Goal: Task Accomplishment & Management: Complete application form

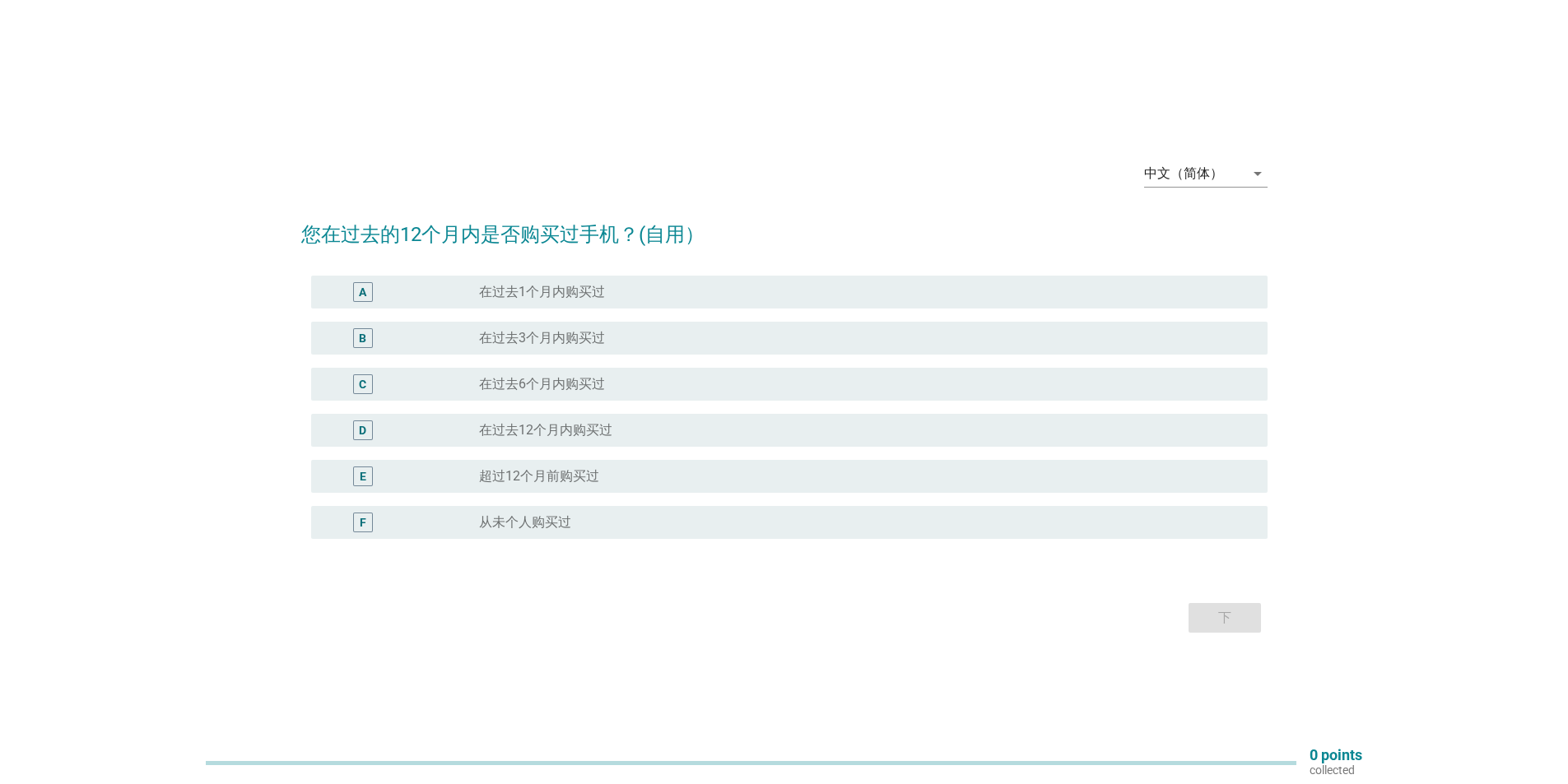
click at [1271, 162] on div "中文（简体） arrow_drop_down 您在过去的12个月内是否购买过手机？(自用） A radio_button_unchecked 在过去1个月内购…" at bounding box center [784, 392] width 992 height 517
click at [1261, 166] on icon "arrow_drop_down" at bounding box center [1258, 173] width 20 height 20
click at [1180, 189] on div "English" at bounding box center [1205, 187] width 97 height 20
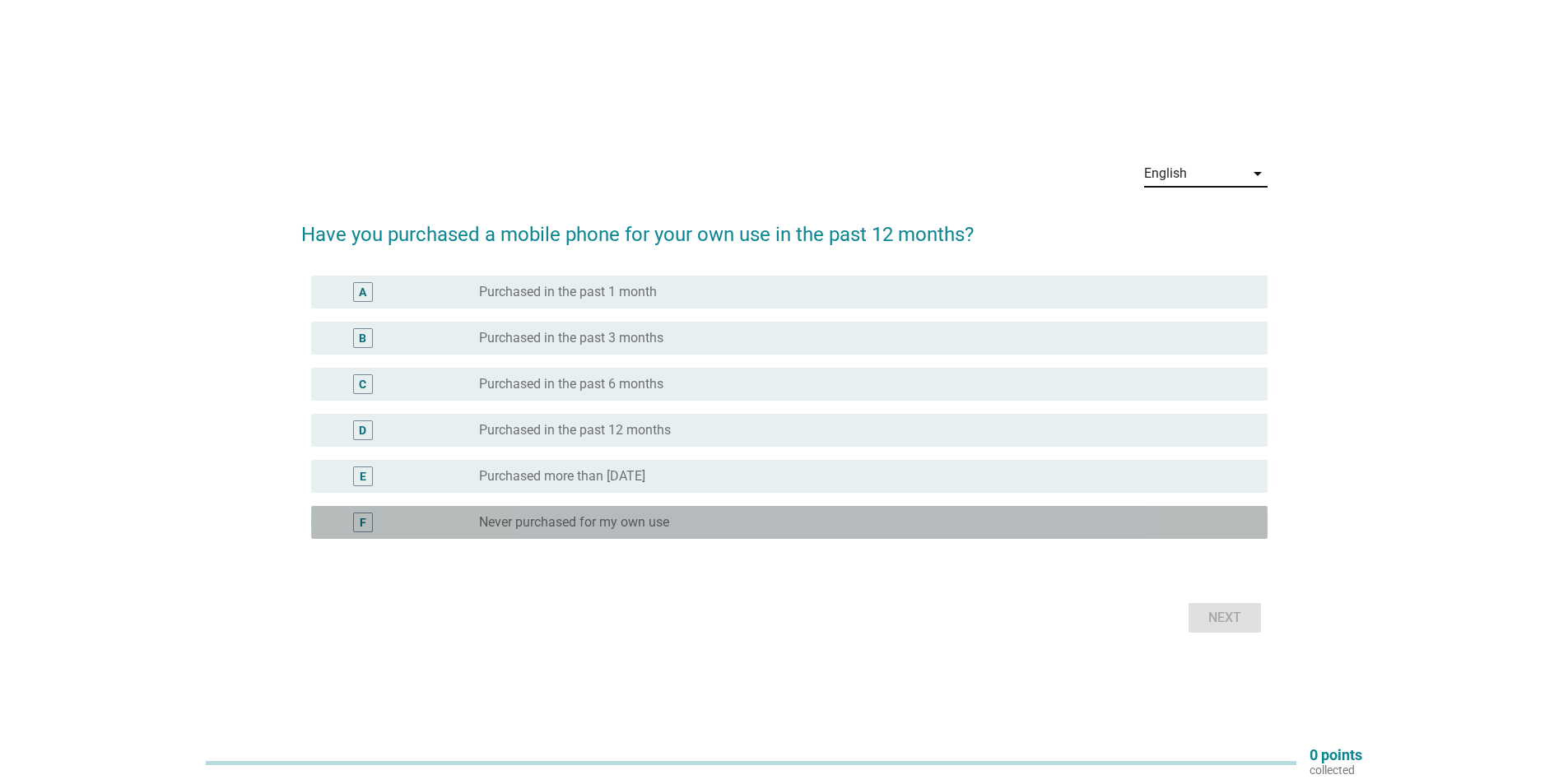
click at [612, 517] on label "Never purchased for my own use" at bounding box center [574, 522] width 190 height 17
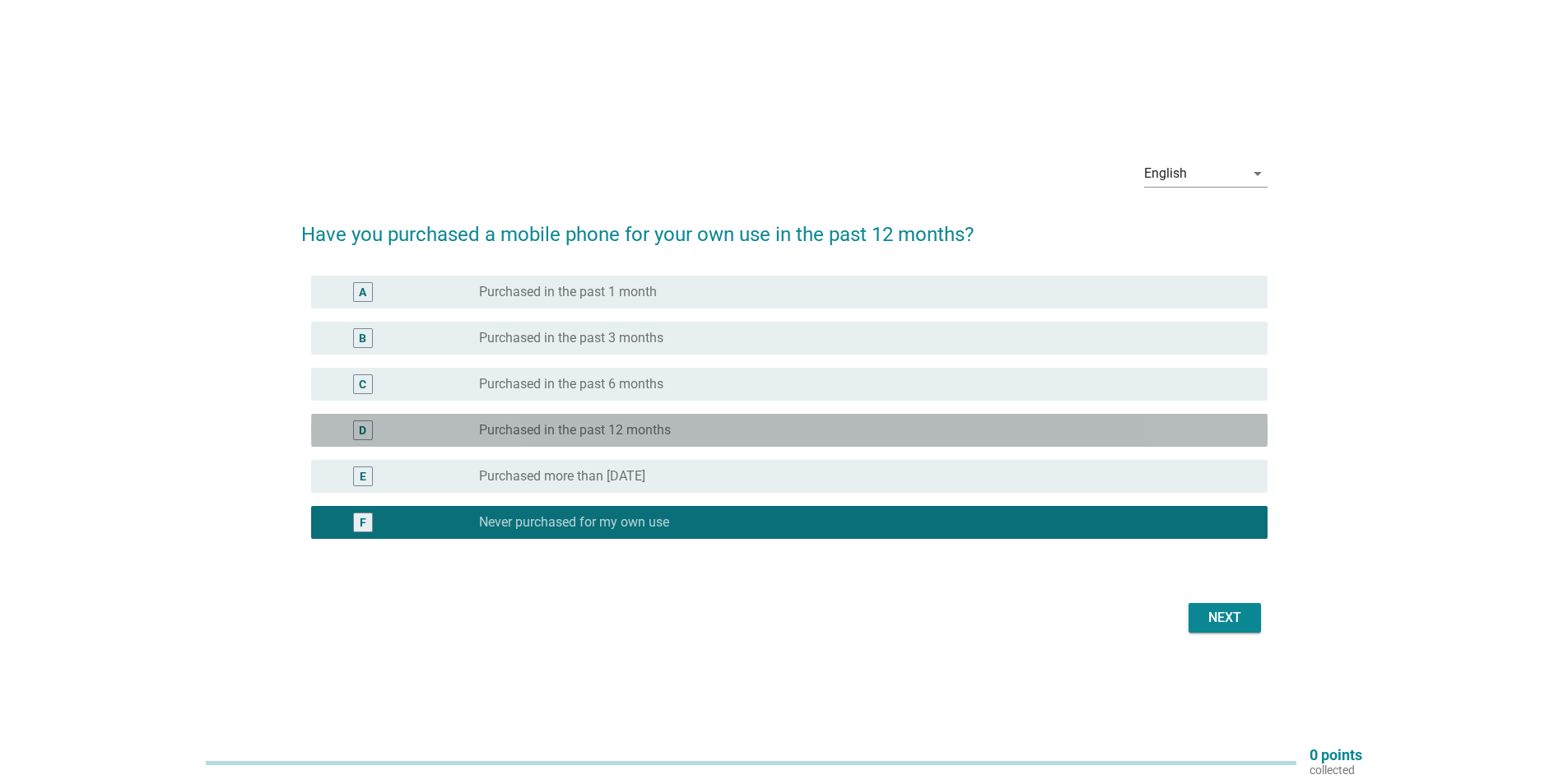
click at [588, 425] on label "Purchased in the past 12 months" at bounding box center [575, 430] width 192 height 17
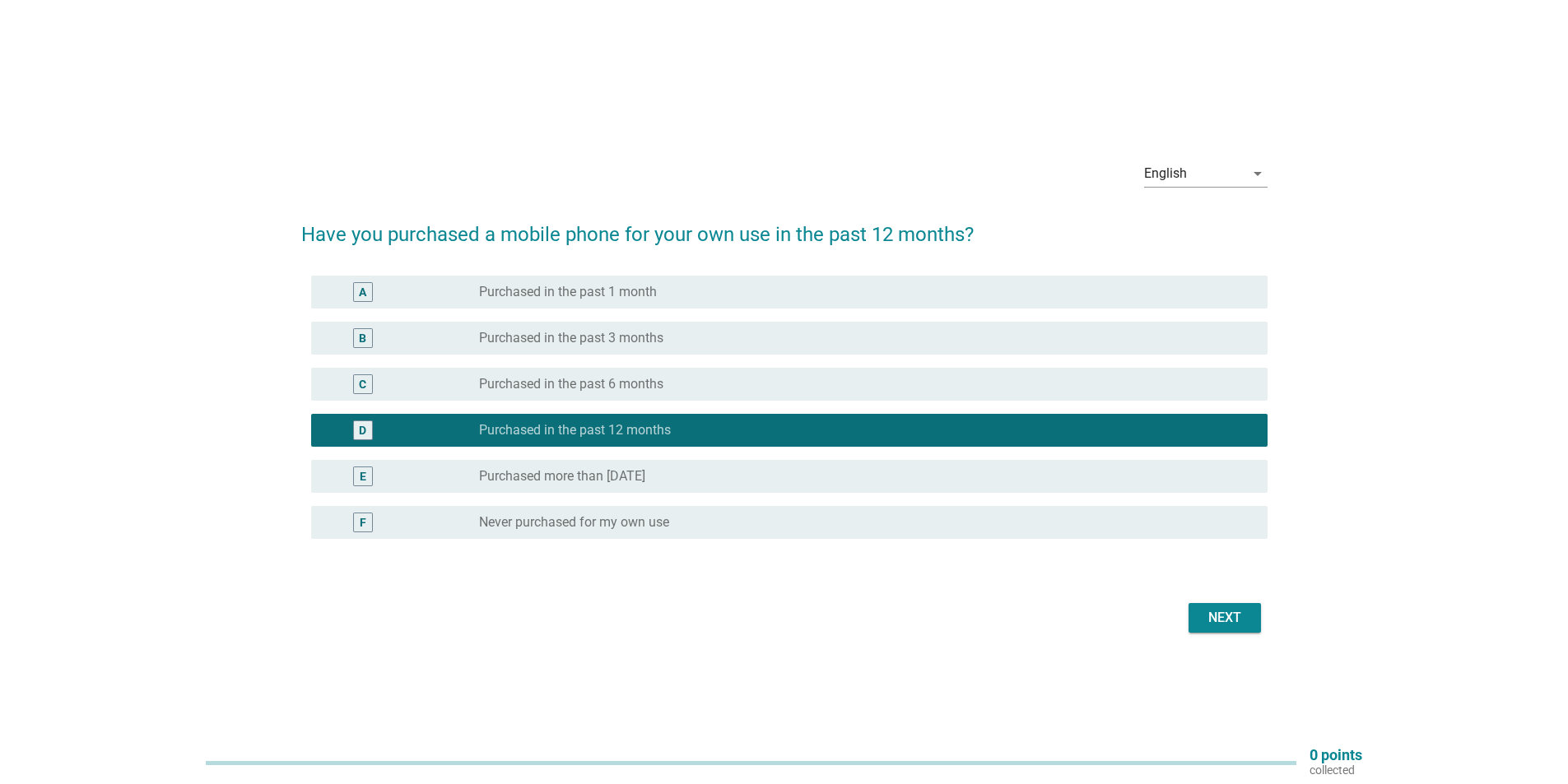
click at [1225, 613] on div "Next" at bounding box center [1225, 618] width 46 height 20
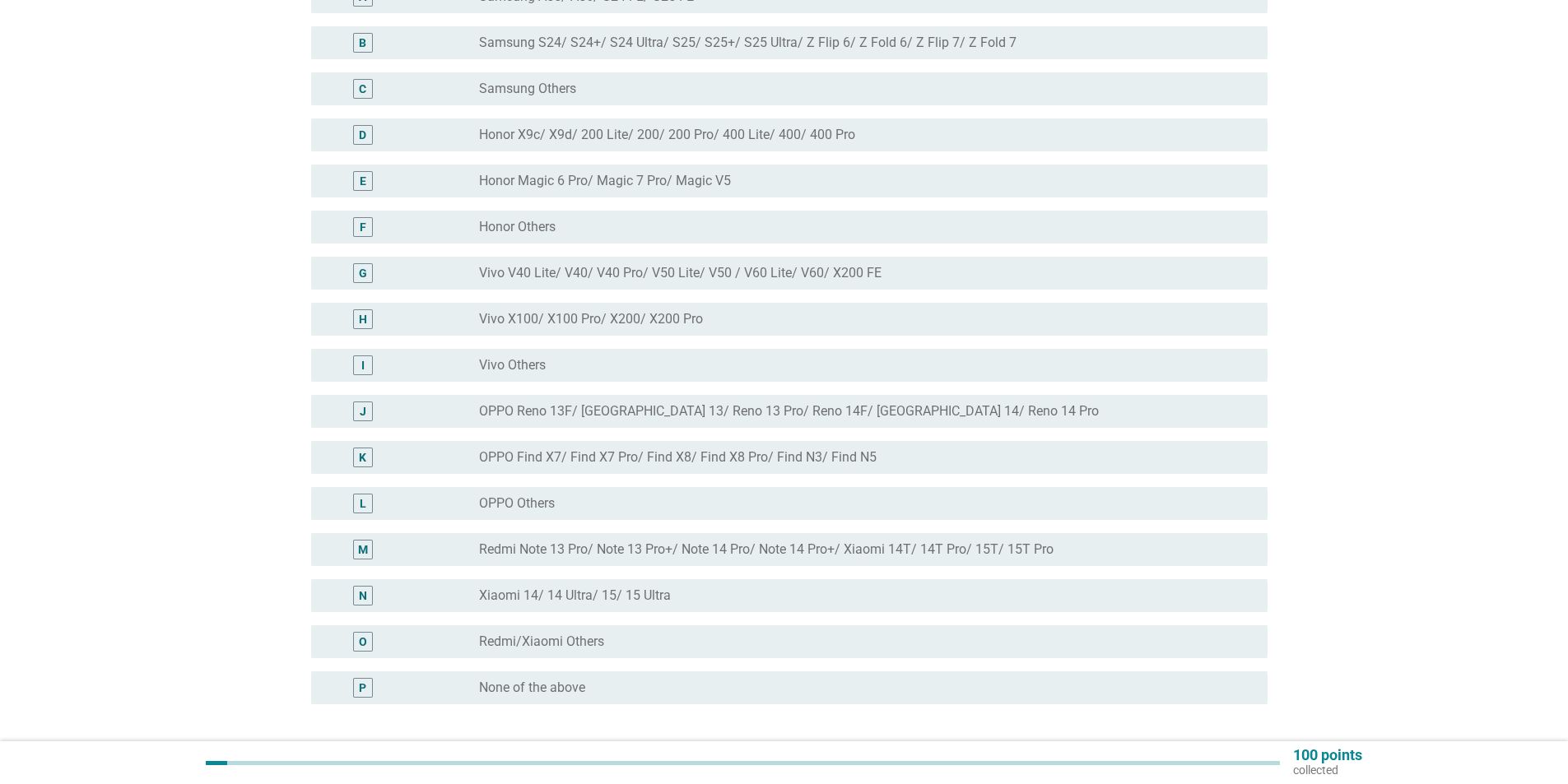
scroll to position [247, 0]
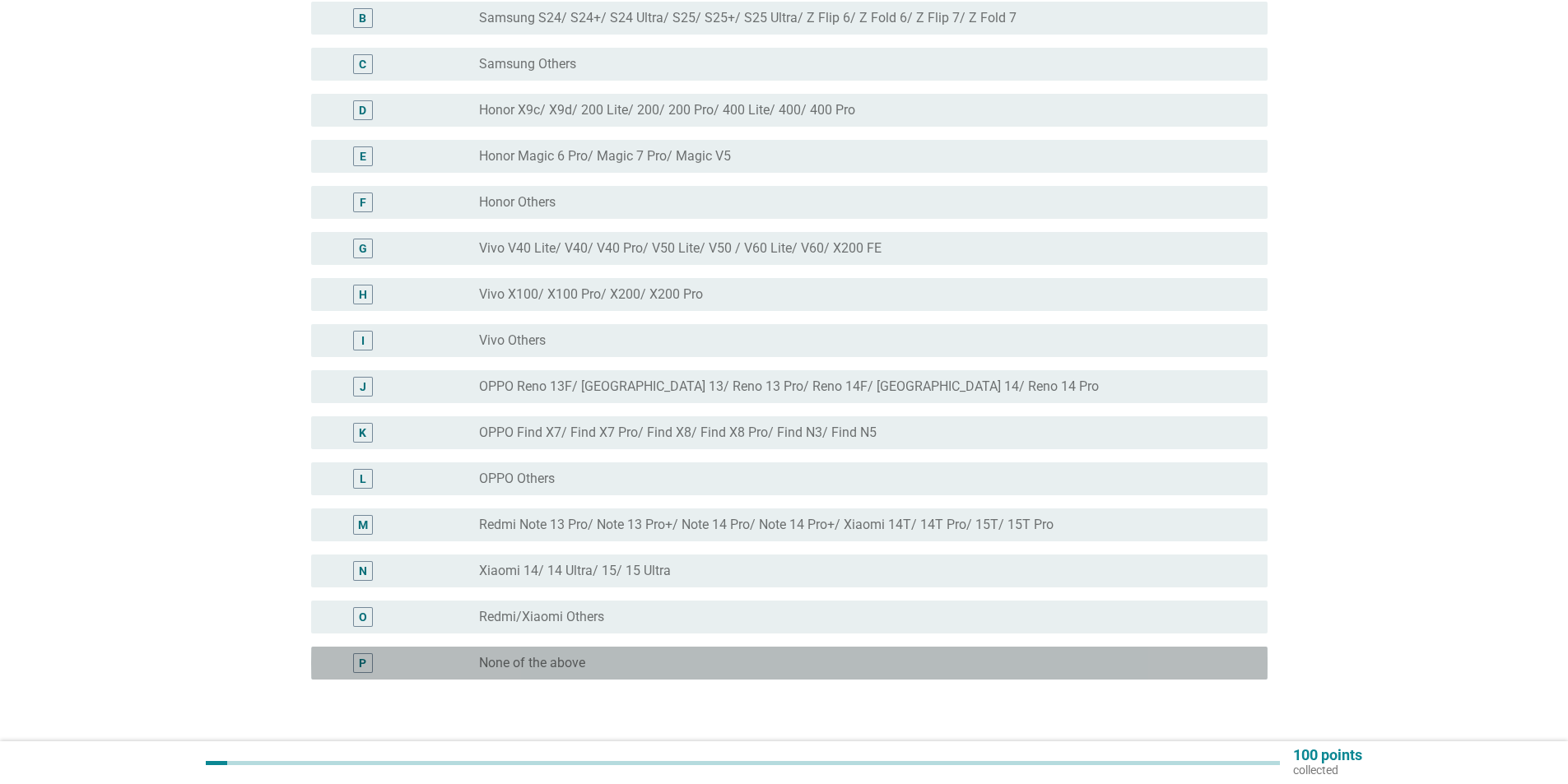
click at [571, 651] on div "P radio_button_unchecked None of the above" at bounding box center [789, 663] width 956 height 33
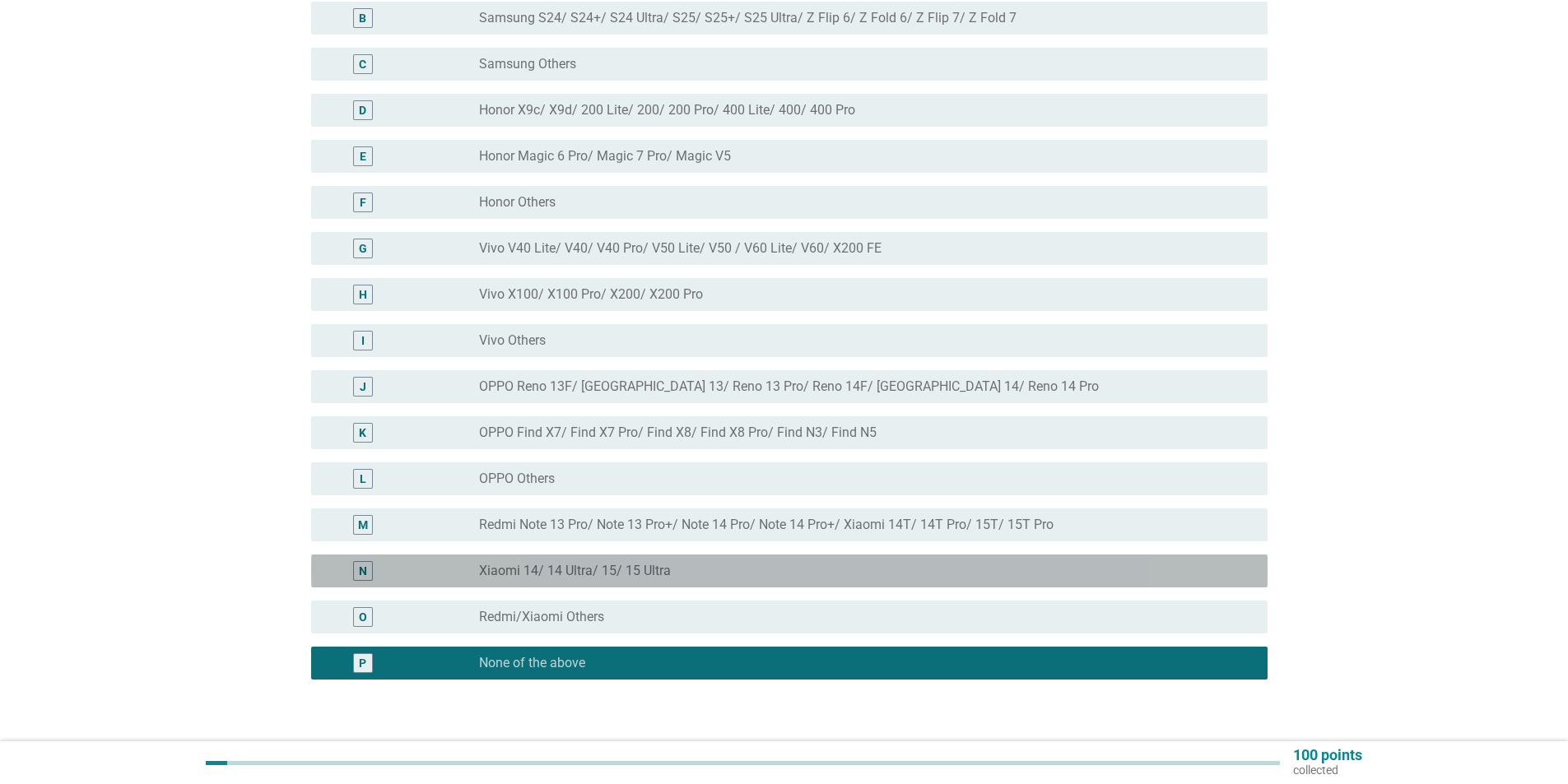
click at [522, 561] on div "radio_button_unchecked Xiaomi 14/ 14 Ultra/ 15/ 15 Ultra" at bounding box center [866, 571] width 775 height 20
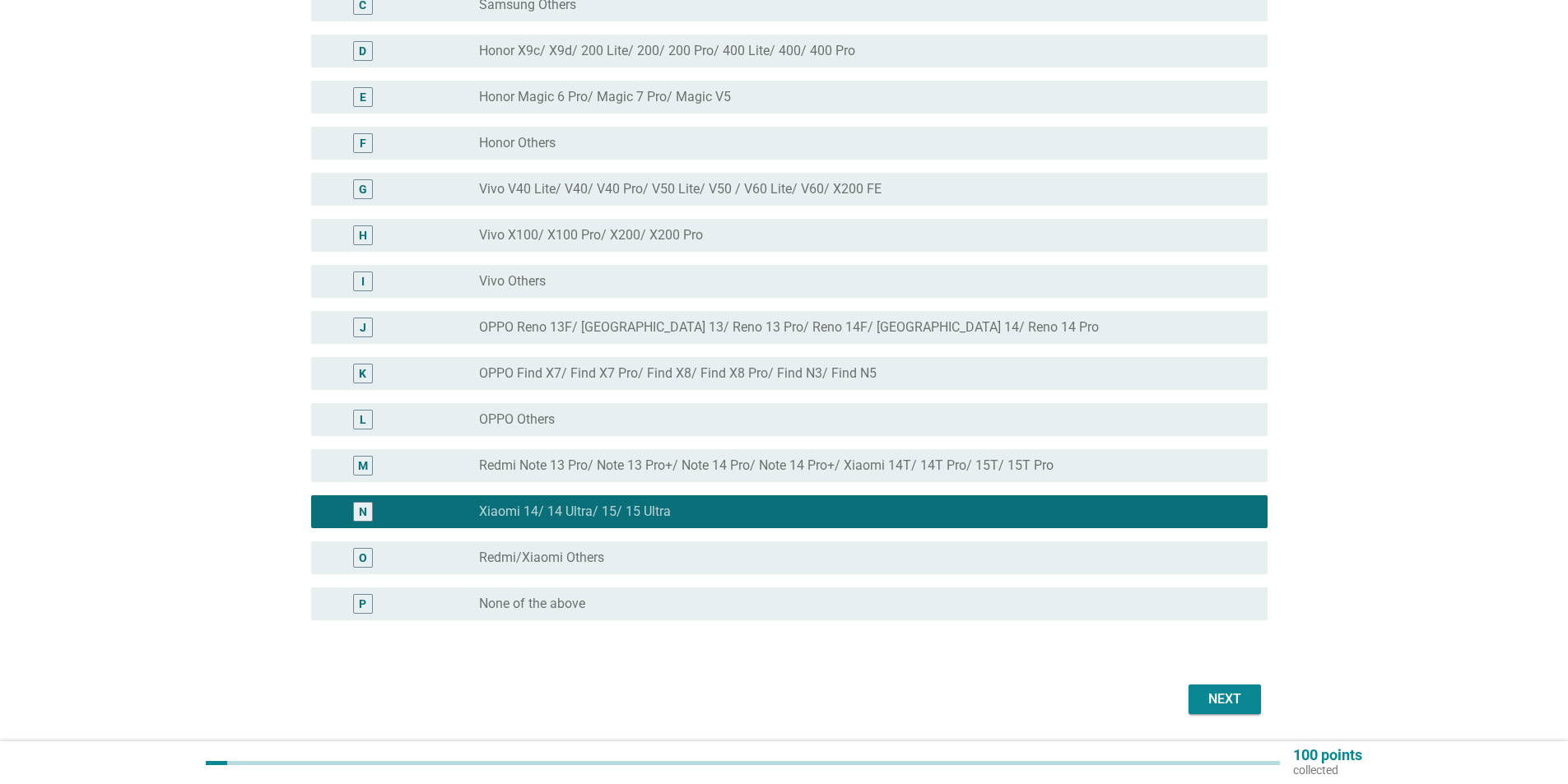
scroll to position [358, 0]
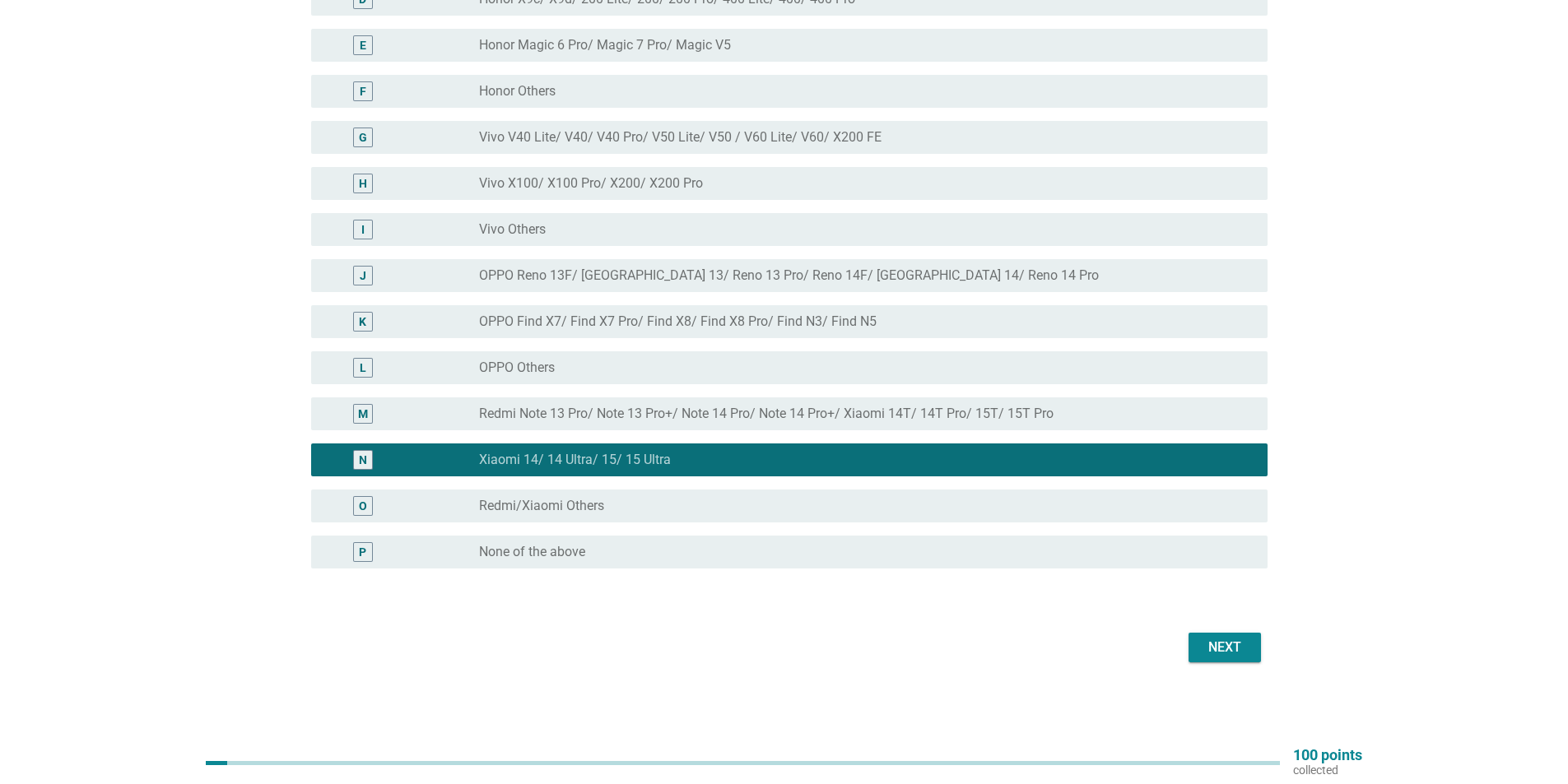
click at [1231, 645] on div "Next" at bounding box center [1225, 647] width 46 height 20
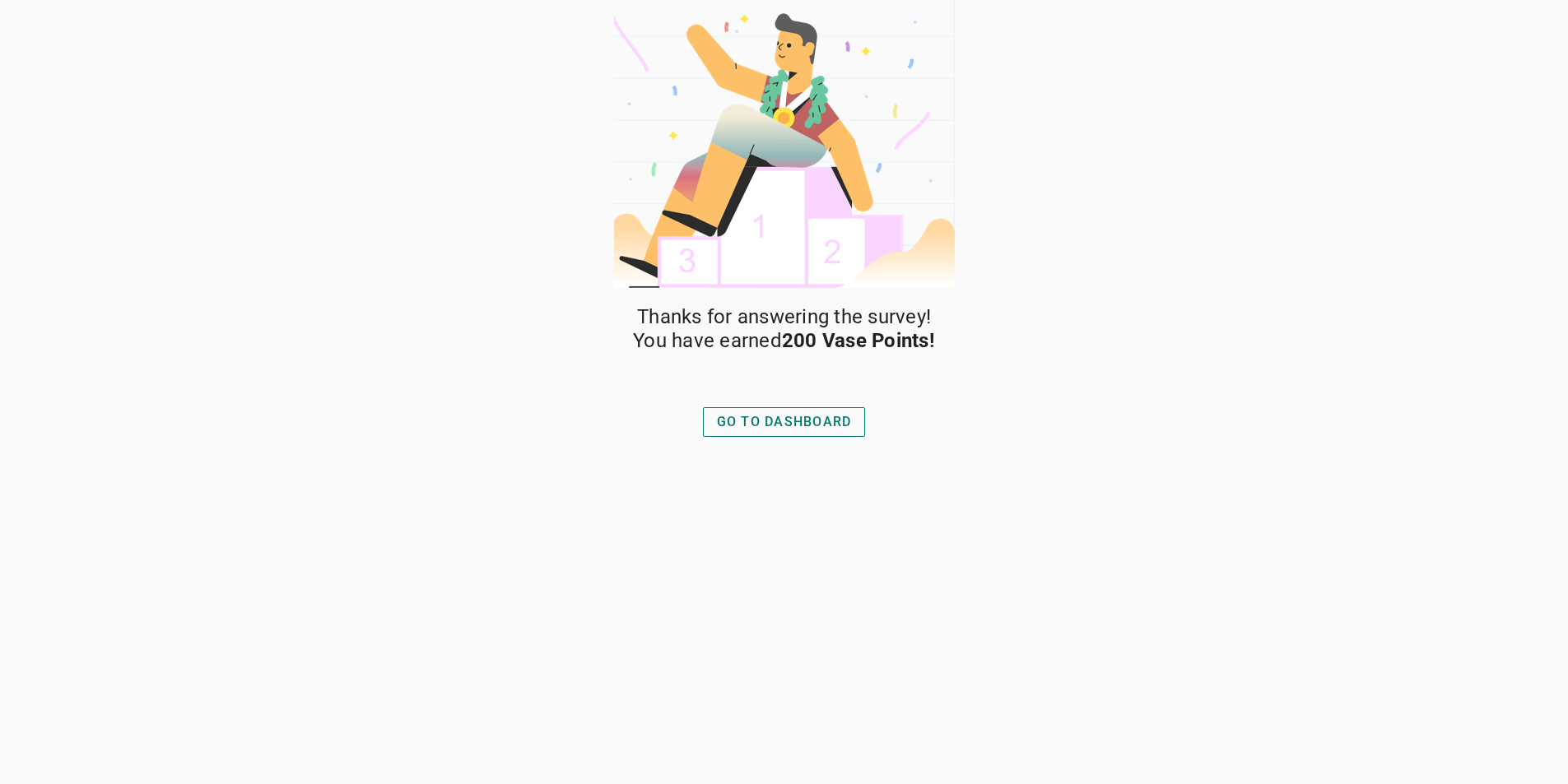
click at [736, 420] on div "GO TO DASHBOARD" at bounding box center [784, 422] width 135 height 20
